Goal: Task Accomplishment & Management: Use online tool/utility

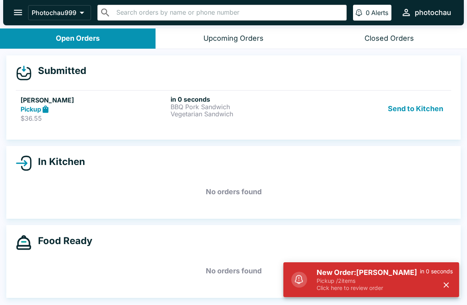
click at [329, 107] on div "Send to Kitchen" at bounding box center [383, 108] width 126 height 27
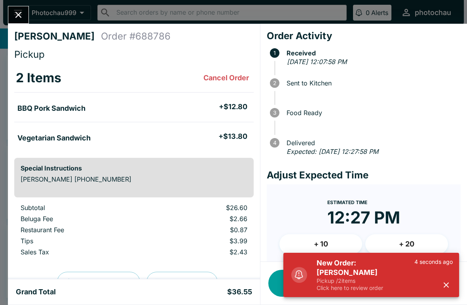
click at [448, 280] on icon "button" at bounding box center [445, 284] width 9 height 9
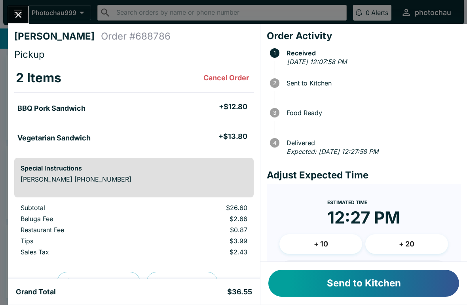
click at [20, 12] on icon "Close" at bounding box center [18, 14] width 11 height 11
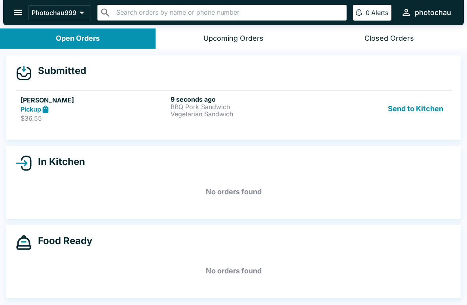
click at [417, 97] on button "Send to Kitchen" at bounding box center [415, 108] width 62 height 27
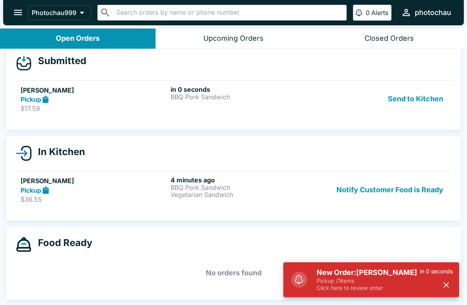
scroll to position [10, 0]
click at [382, 83] on link "[PERSON_NAME] Pickup $17.59 in 0 seconds BBQ Pork Sandwich Send to Kitchen" at bounding box center [233, 98] width 435 height 37
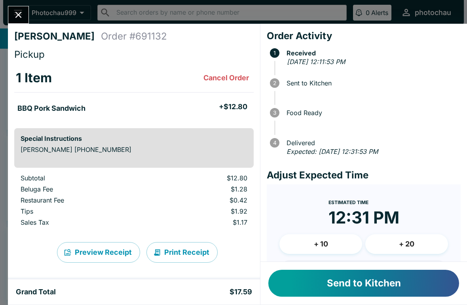
click at [19, 9] on icon "Close" at bounding box center [18, 14] width 11 height 11
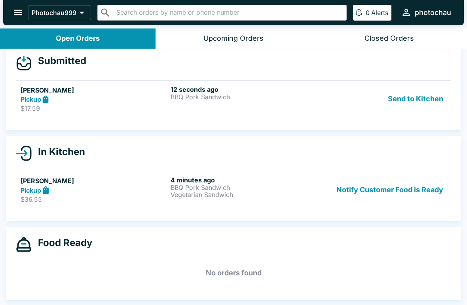
click at [406, 100] on button "Send to Kitchen" at bounding box center [415, 98] width 62 height 27
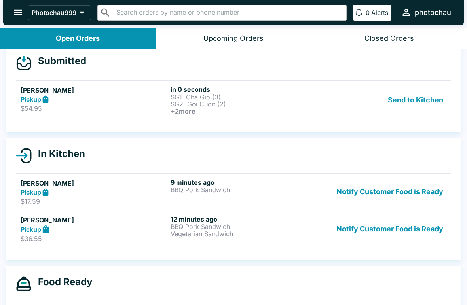
click at [420, 102] on button "Send to Kitchen" at bounding box center [415, 99] width 62 height 29
